Goal: Information Seeking & Learning: Learn about a topic

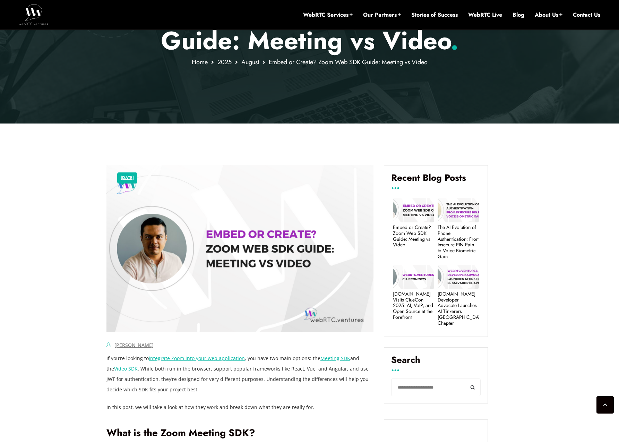
scroll to position [180, 0]
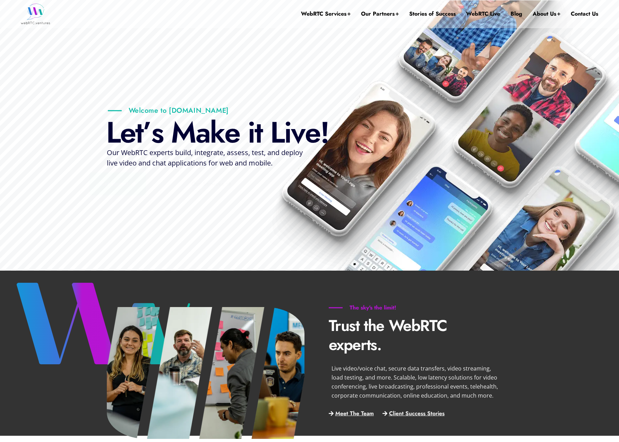
click at [456, 14] on ul "WebRTC Services Assess Build Integrate Test Manage Video Call Starter Kit Combi…" at bounding box center [449, 13] width 297 height 37
click at [444, 14] on link "Stories of Success" at bounding box center [432, 14] width 46 height 28
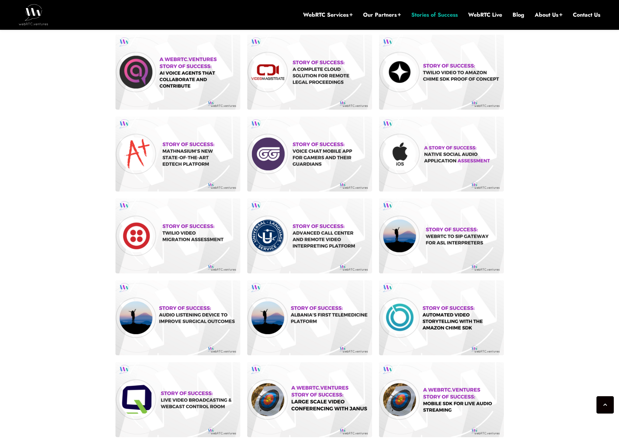
scroll to position [146, 0]
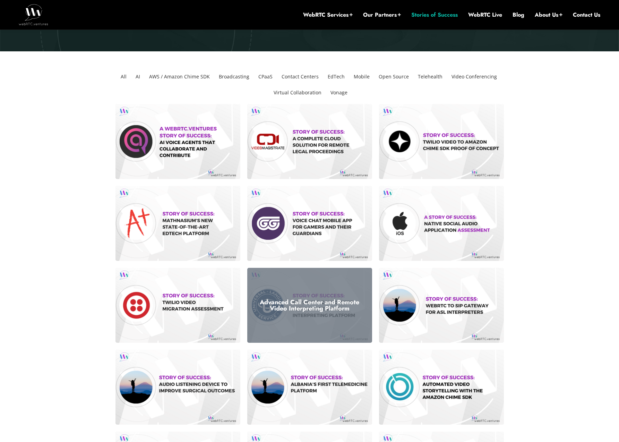
click at [323, 314] on div "Advanced Call Center and Remote Video Interpreting Platform" at bounding box center [309, 305] width 125 height 75
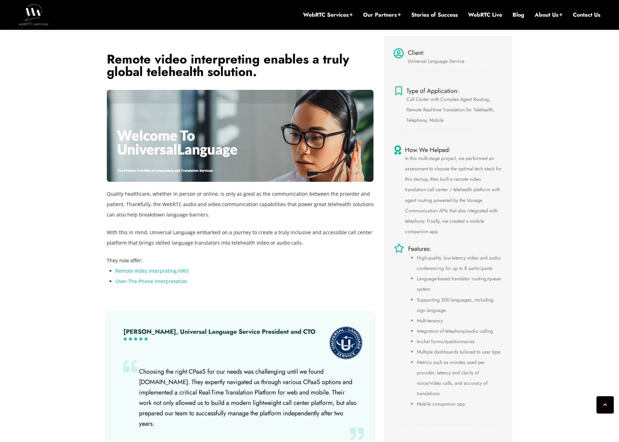
scroll to position [284, 0]
